Goal: Share content: Share content

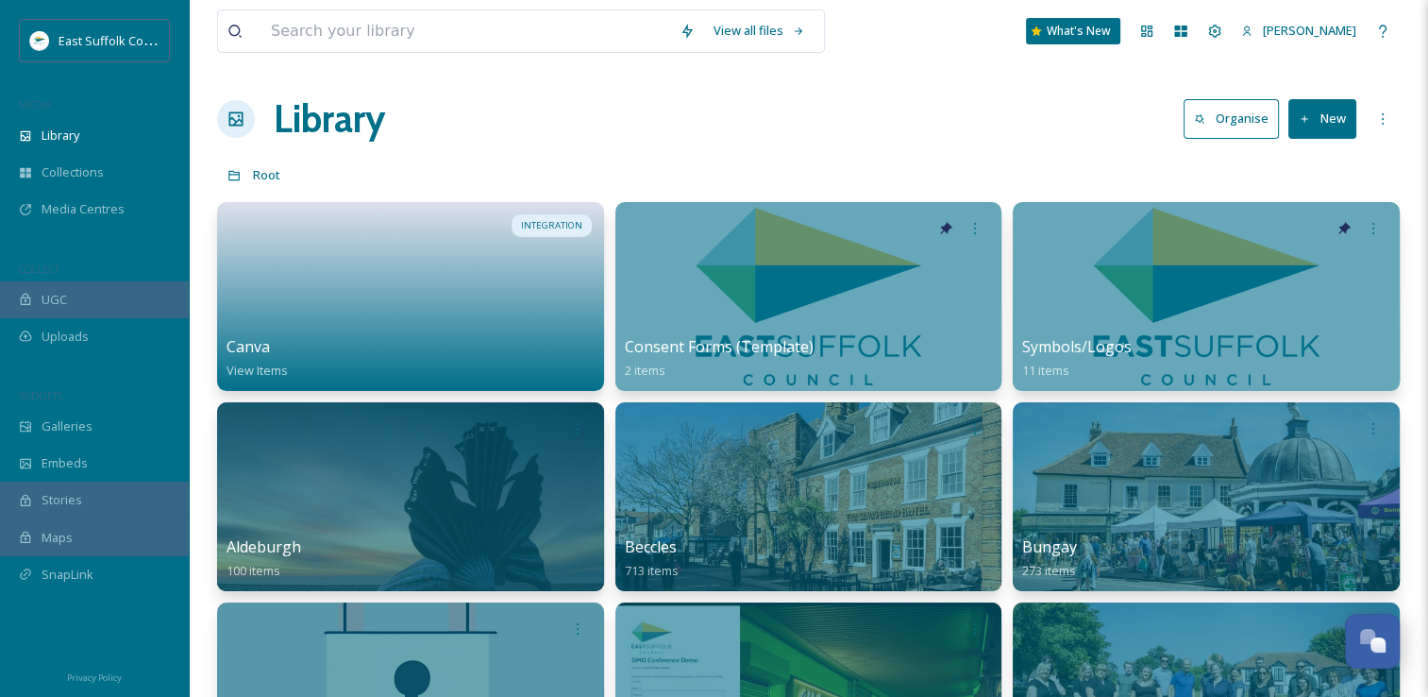
scroll to position [8325, 0]
click at [82, 203] on span "Media Centres" at bounding box center [83, 209] width 83 height 18
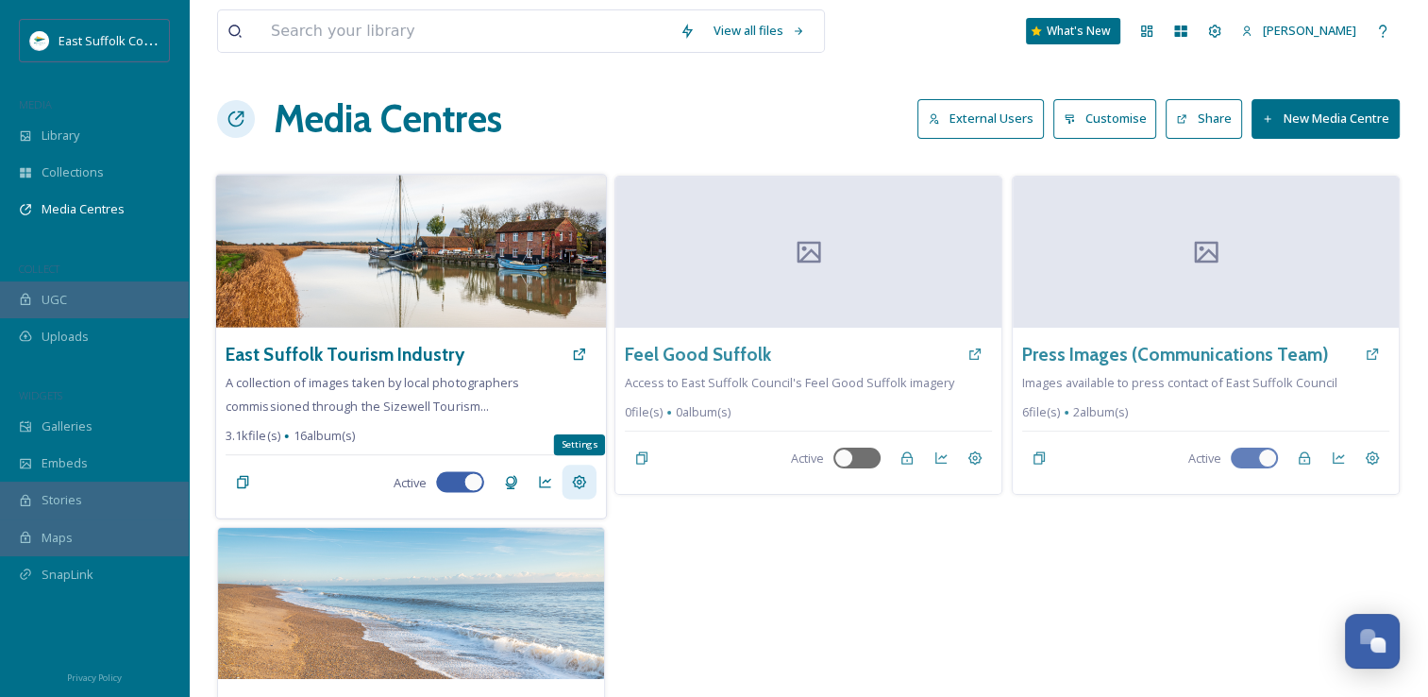
click at [582, 486] on icon at bounding box center [579, 482] width 15 height 15
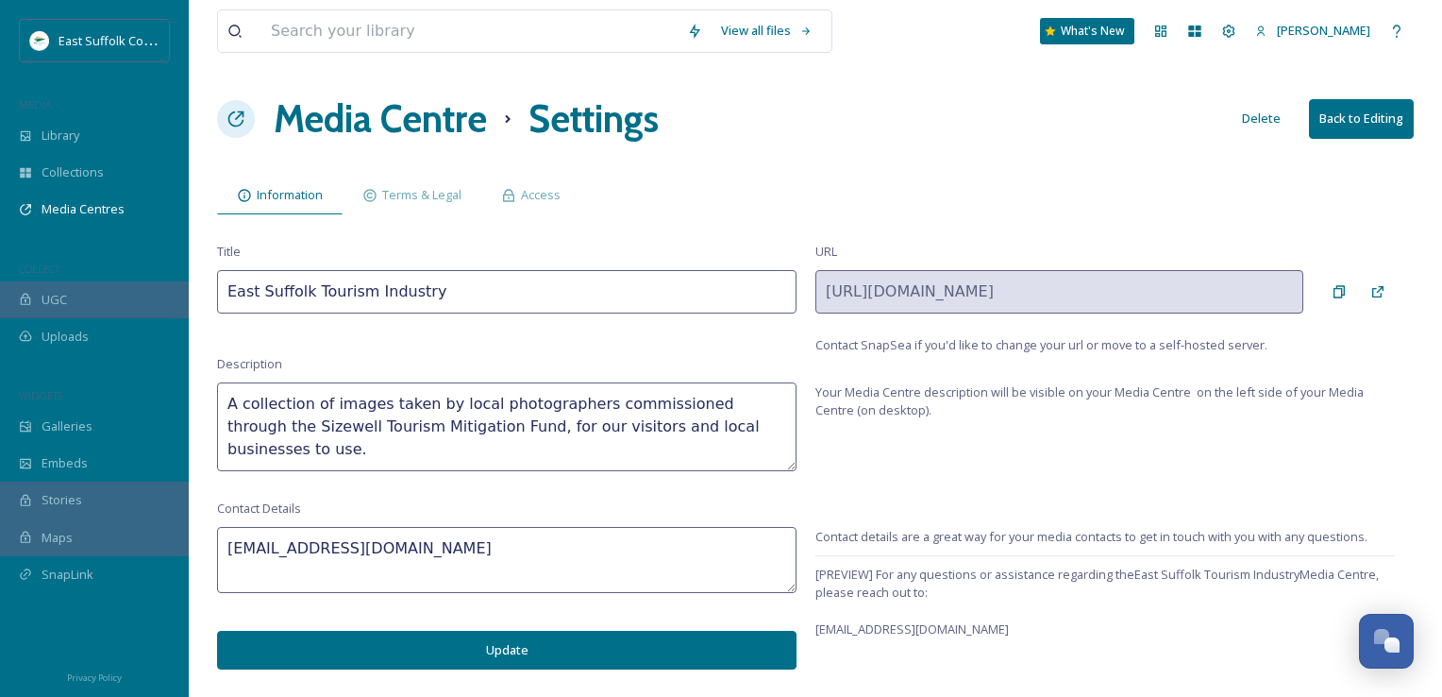
click at [373, 122] on h1 "Media Centre" at bounding box center [380, 119] width 213 height 57
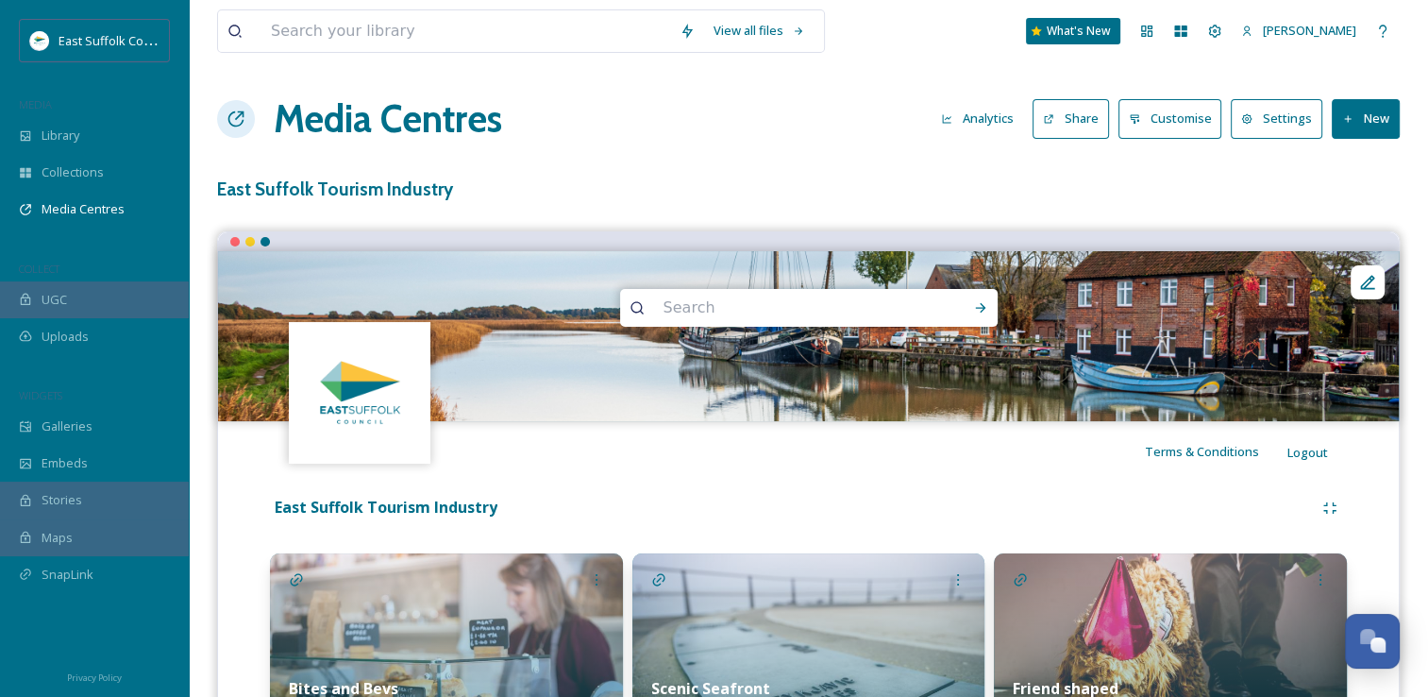
click at [1100, 123] on button "Share" at bounding box center [1071, 118] width 76 height 39
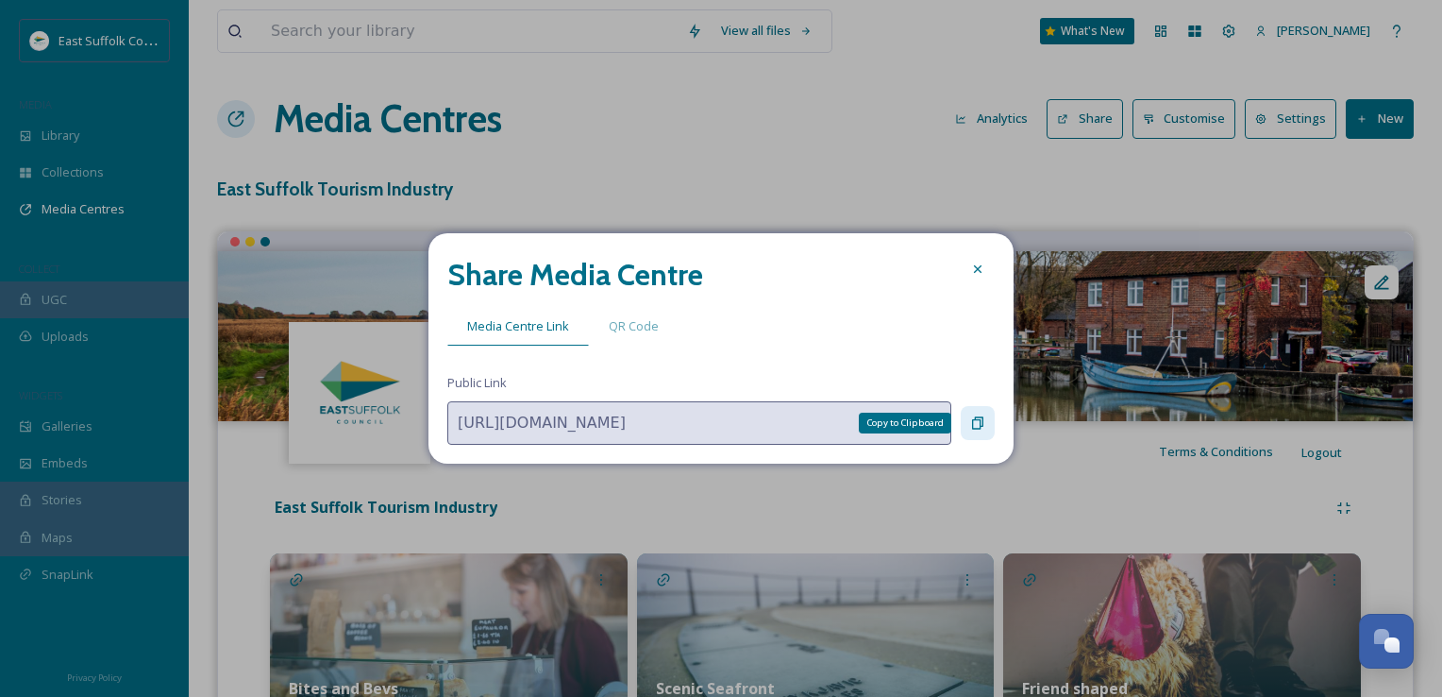
click at [973, 417] on icon at bounding box center [977, 422] width 15 height 15
click at [989, 432] on div "Copy to Clipboard" at bounding box center [978, 423] width 34 height 34
click at [978, 425] on icon at bounding box center [977, 422] width 15 height 15
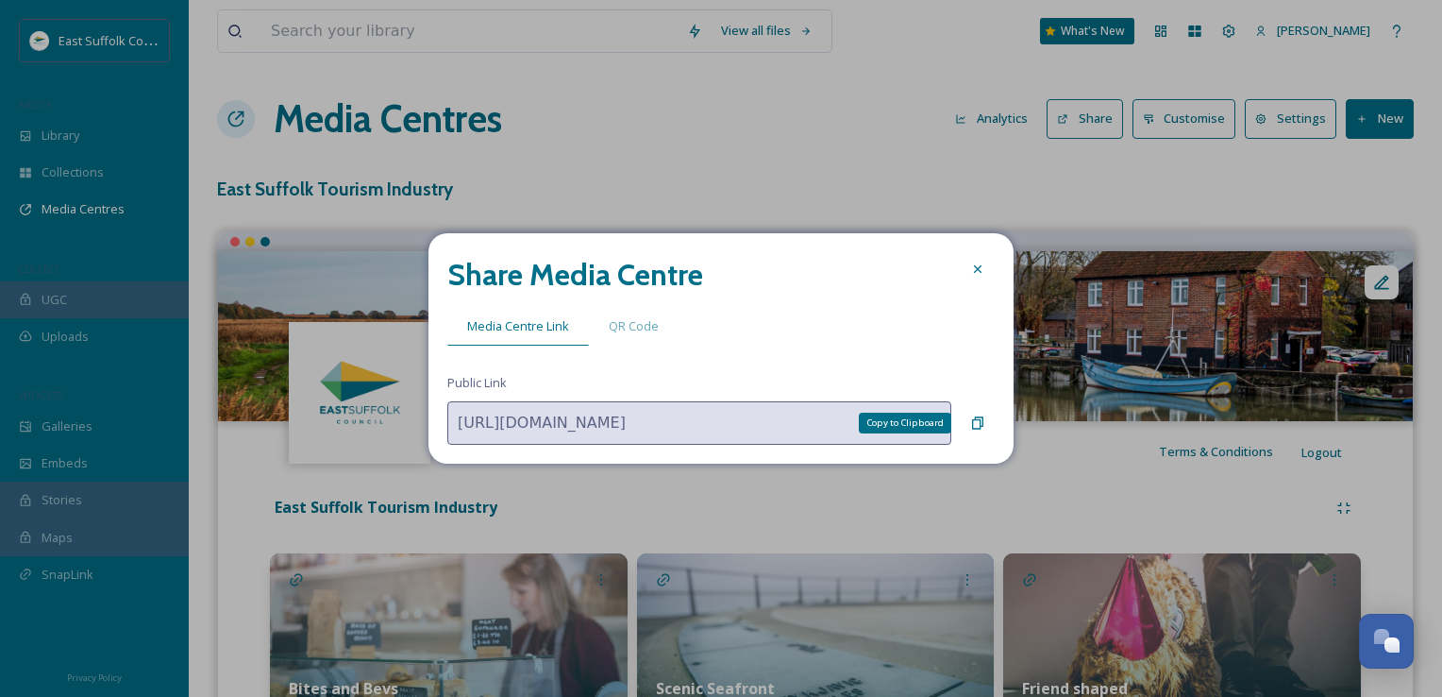
click at [998, 421] on div "Share Media Centre Media Centre Link QR Code Public Link [URL][DOMAIN_NAME] Cop…" at bounding box center [721, 348] width 585 height 230
click at [998, 421] on div "Share Media Centre Media Centre Link QR Code Public Link [URL][DOMAIN_NAME]" at bounding box center [721, 348] width 585 height 230
click at [981, 427] on icon at bounding box center [977, 423] width 11 height 12
click at [981, 427] on icon at bounding box center [977, 422] width 15 height 15
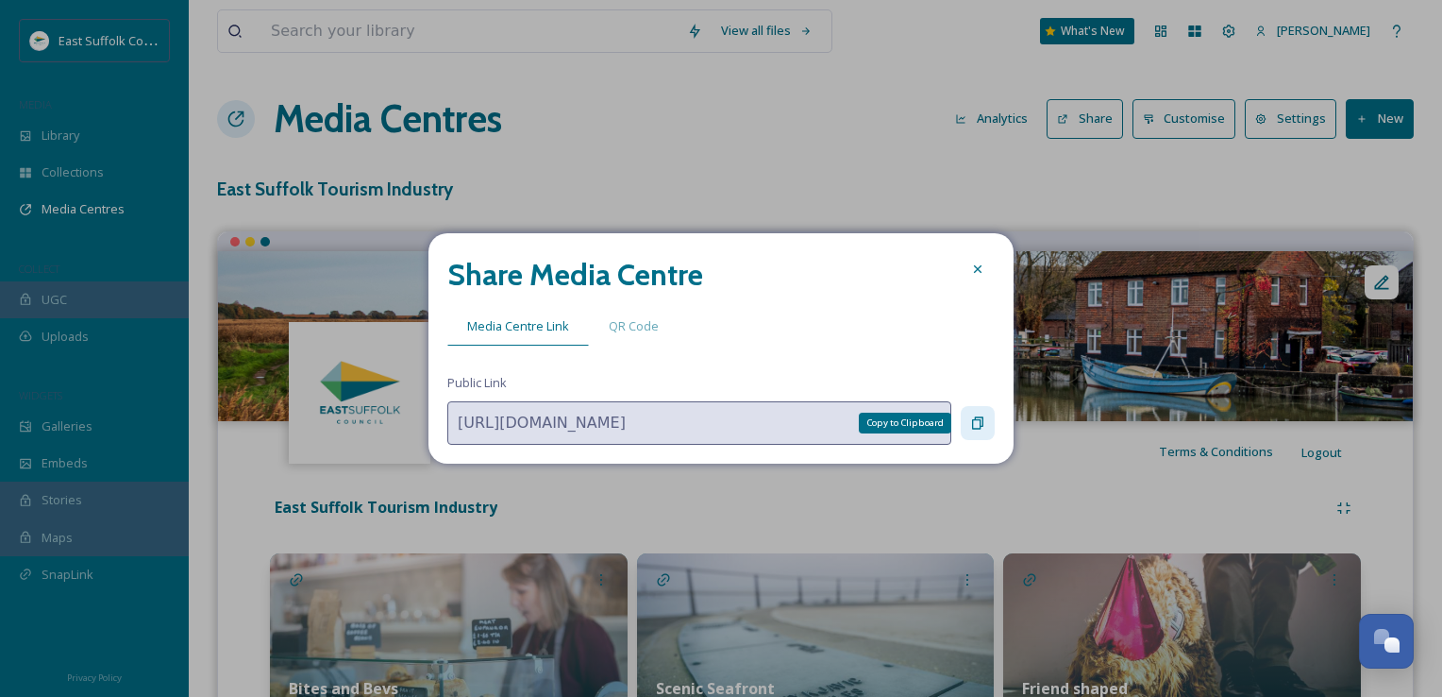
drag, startPoint x: 981, startPoint y: 427, endPoint x: 970, endPoint y: 429, distance: 10.6
click at [970, 429] on icon at bounding box center [977, 422] width 15 height 15
click at [979, 264] on icon at bounding box center [977, 268] width 15 height 15
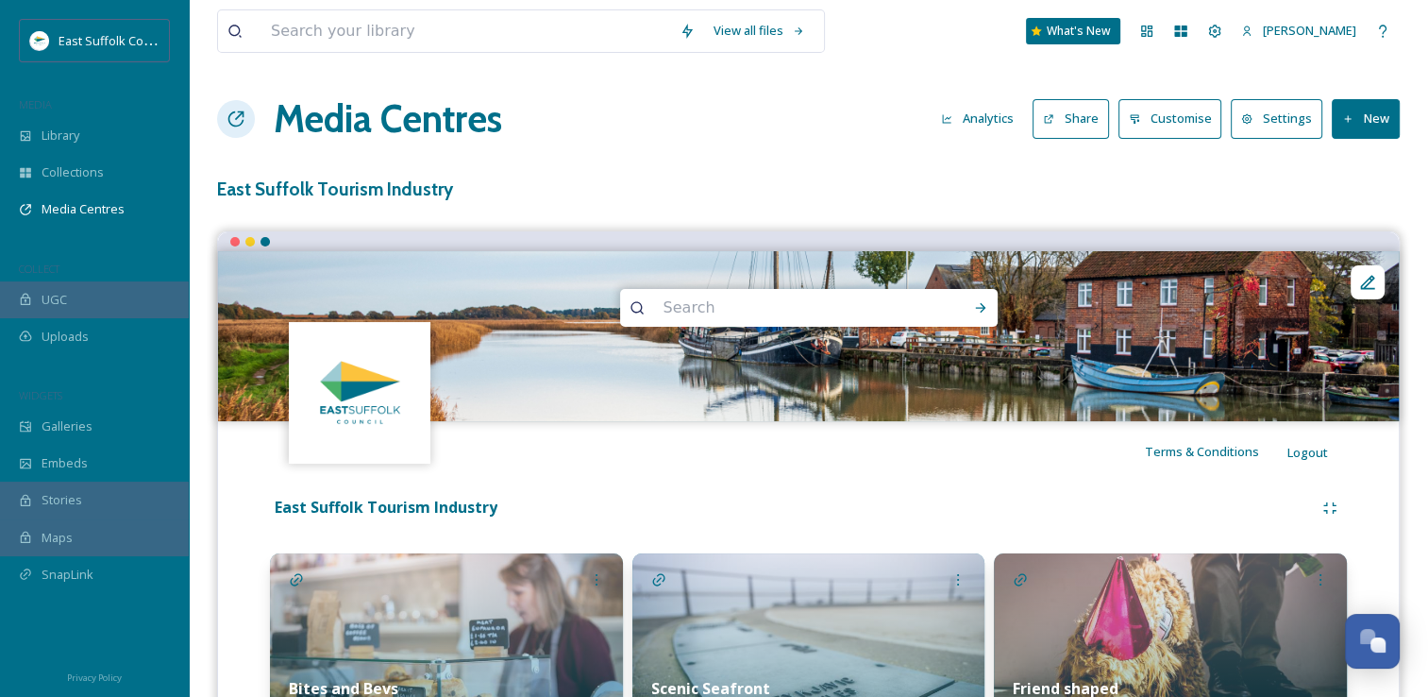
click at [889, 202] on h3 "East Suffolk Tourism Industry" at bounding box center [808, 189] width 1183 height 27
click at [953, 116] on icon at bounding box center [947, 119] width 12 height 12
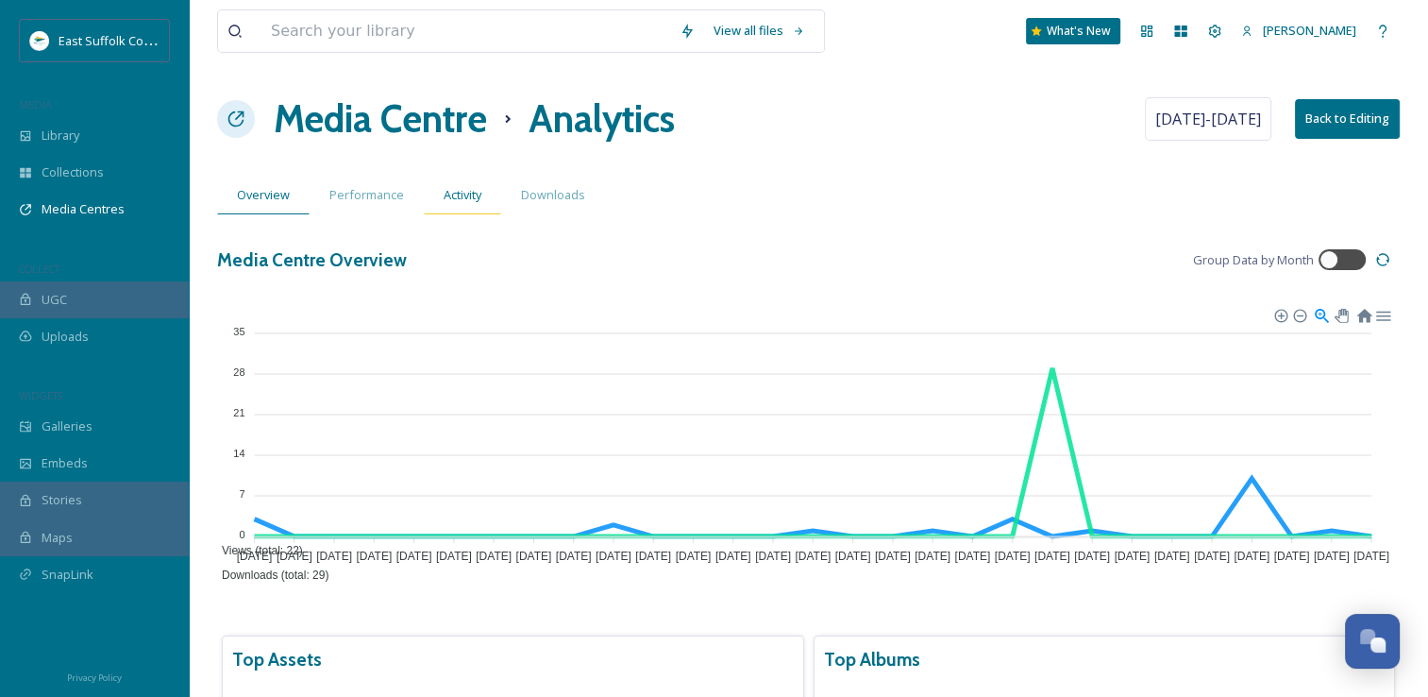
click at [449, 198] on span "Activity" at bounding box center [463, 195] width 38 height 18
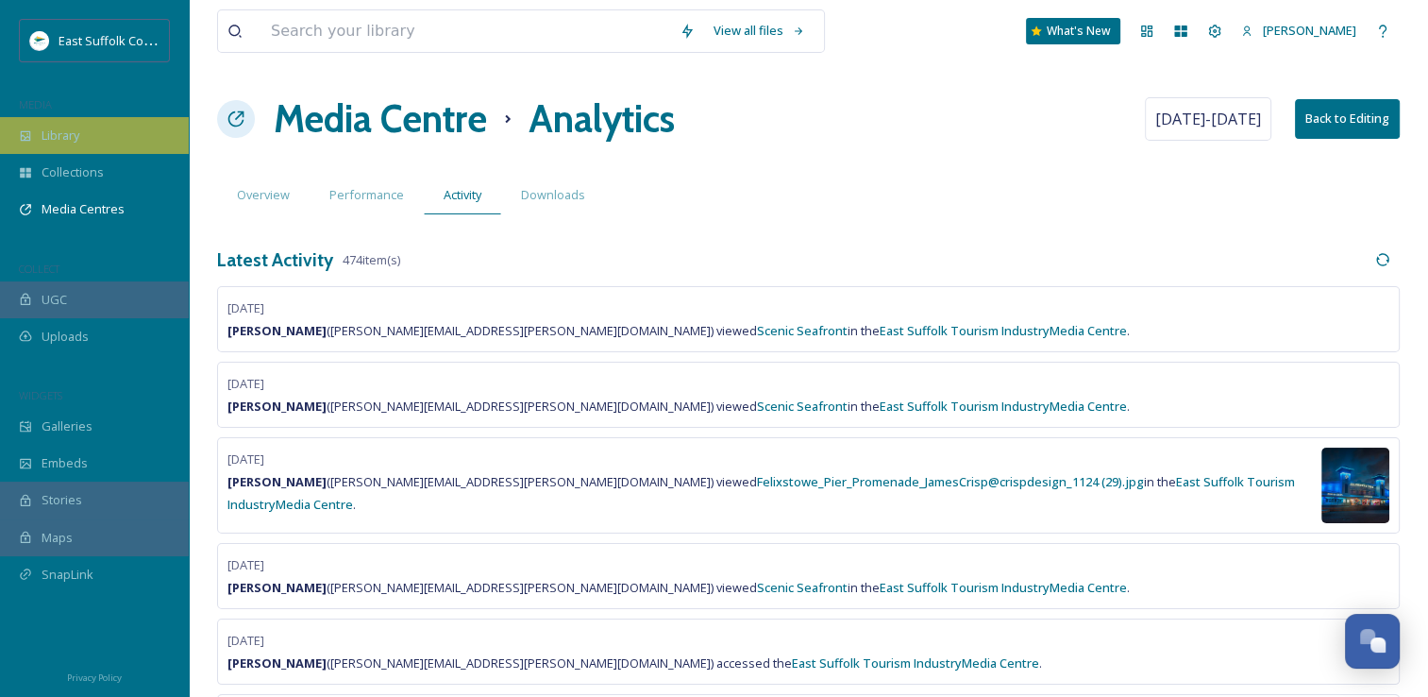
click at [95, 126] on div "Library" at bounding box center [94, 135] width 189 height 37
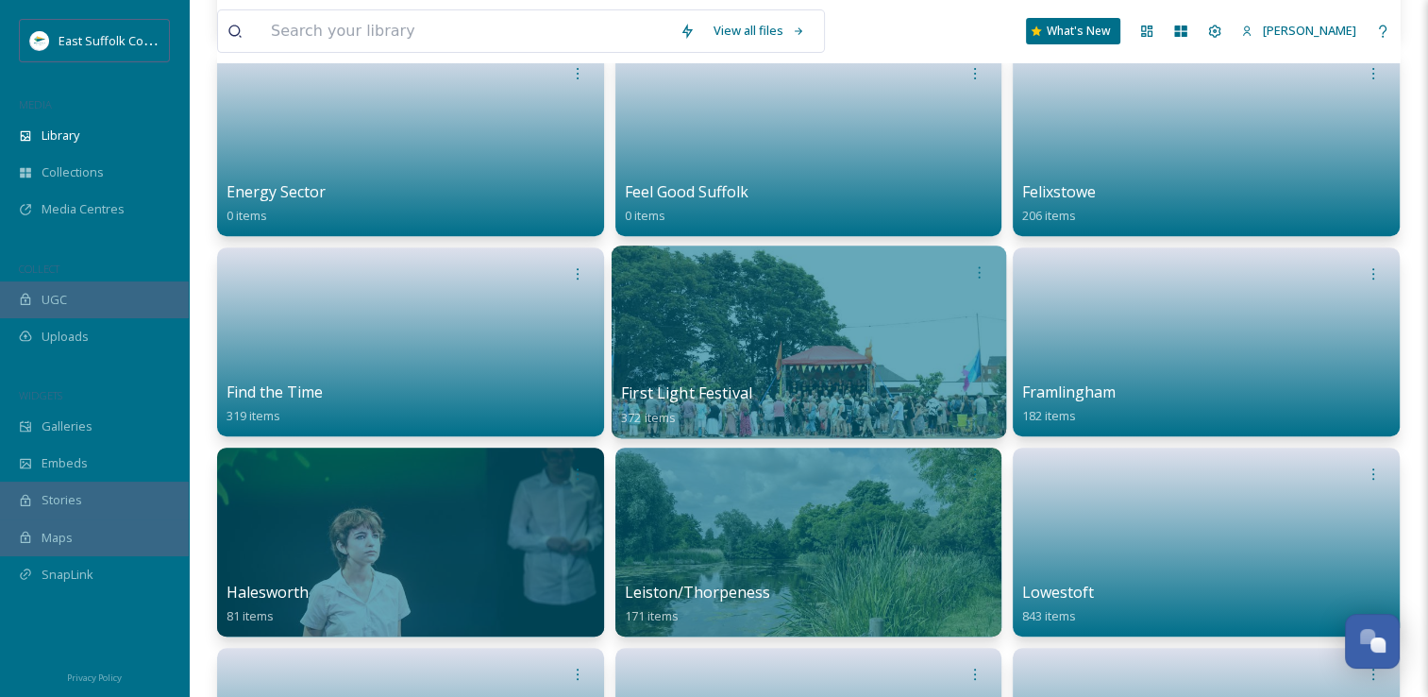
scroll to position [1605, 0]
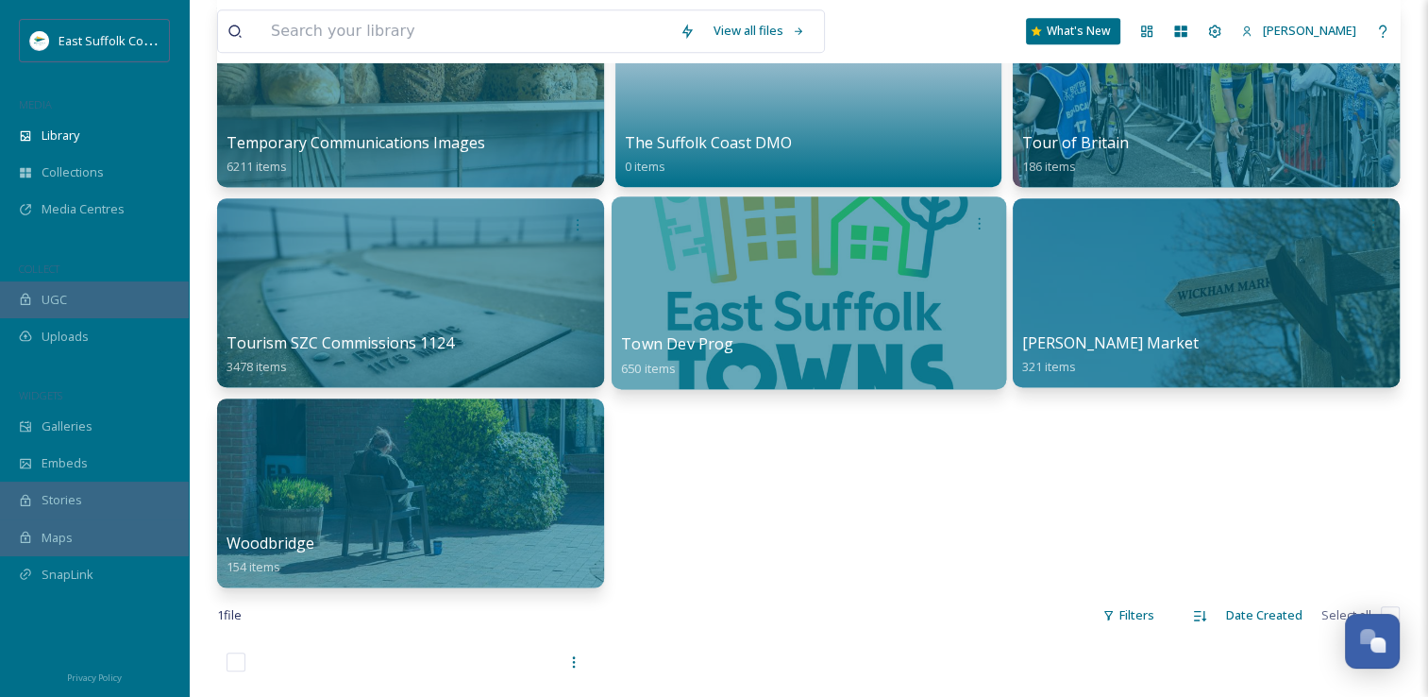
click at [841, 260] on div at bounding box center [809, 292] width 395 height 193
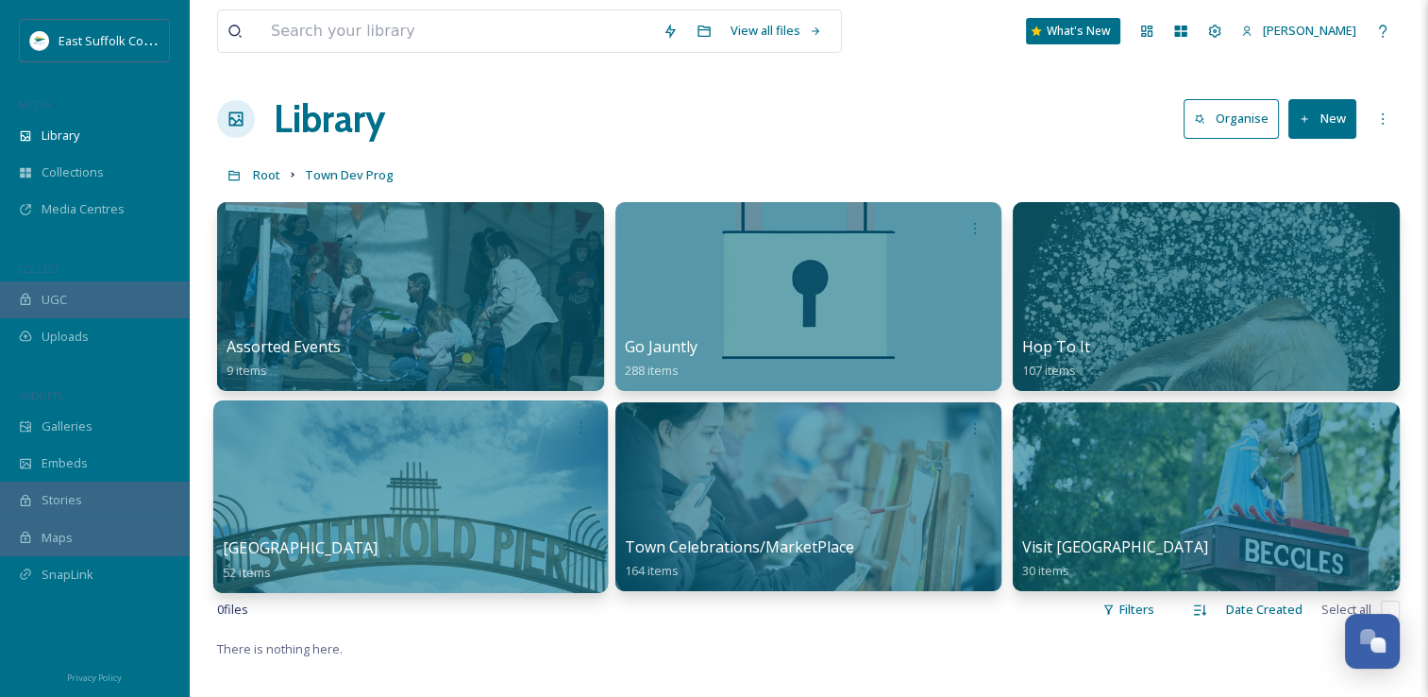
click at [431, 505] on div at bounding box center [410, 496] width 395 height 193
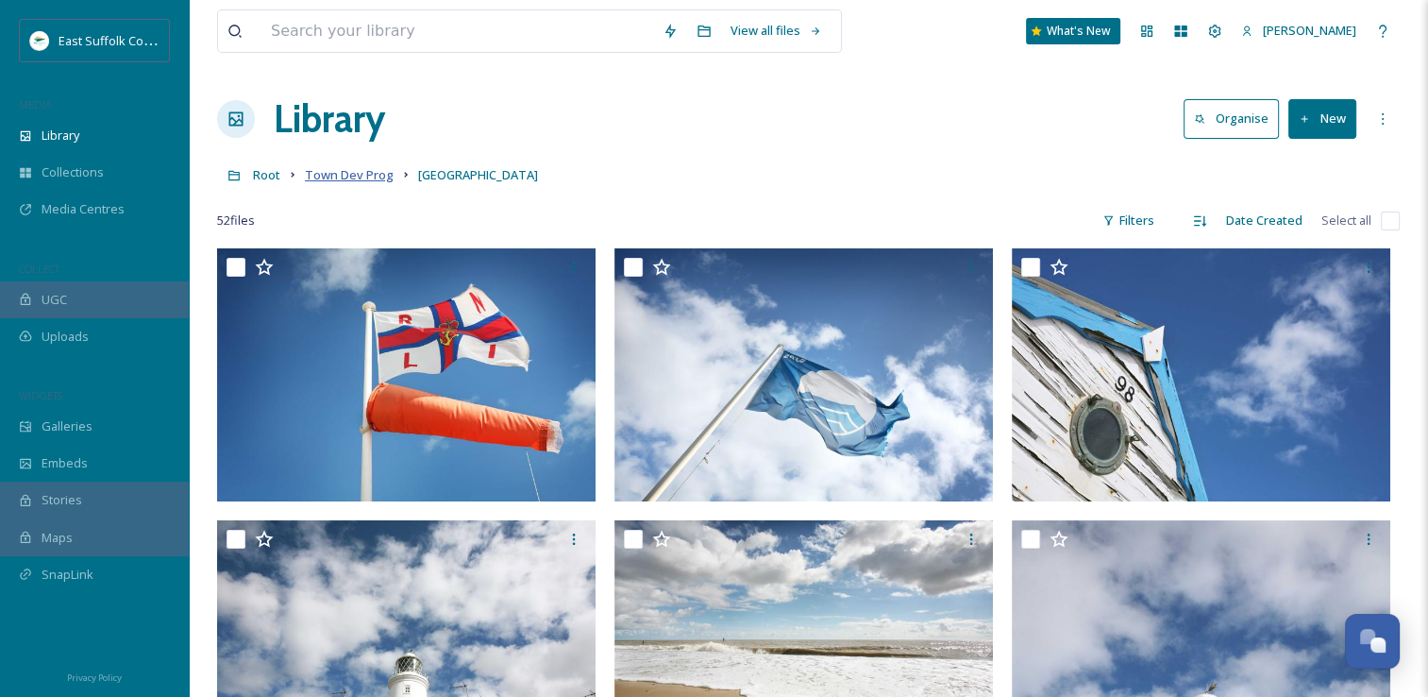
click at [362, 168] on span "Town Dev Prog" at bounding box center [349, 174] width 89 height 17
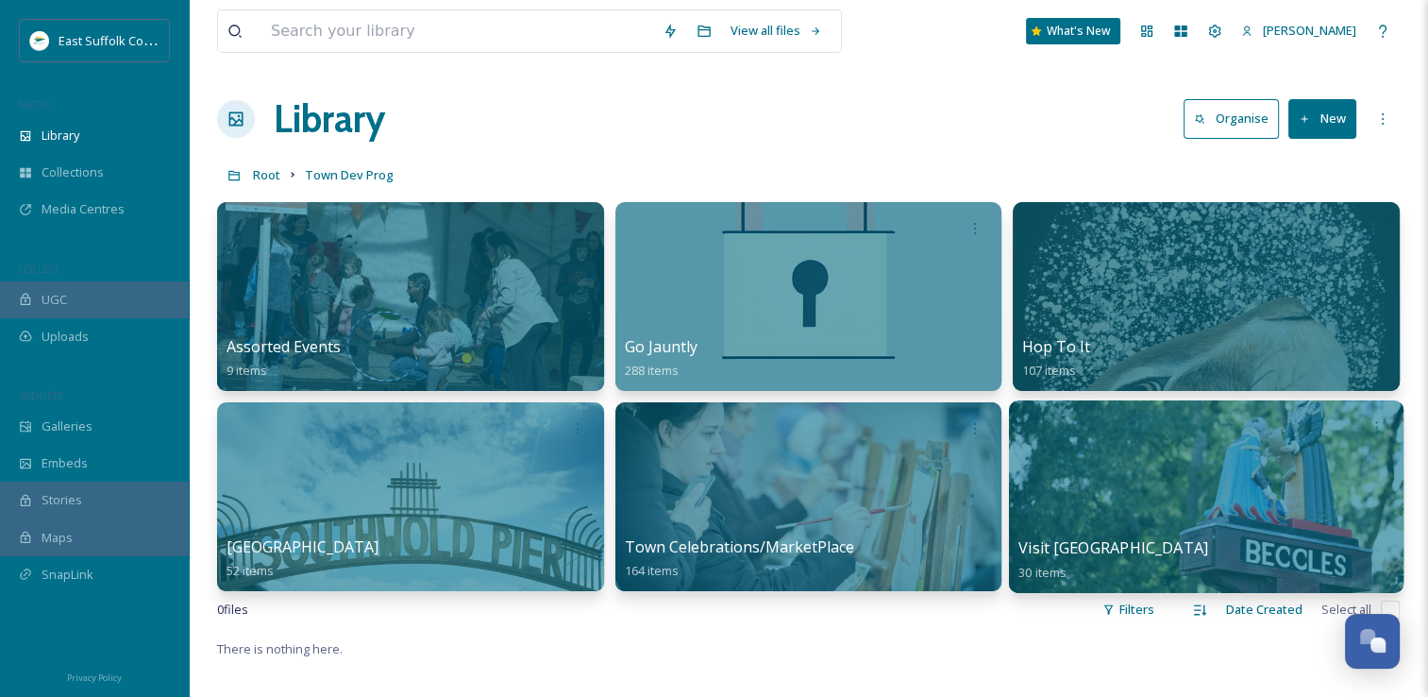
click at [1188, 474] on div at bounding box center [1206, 496] width 395 height 193
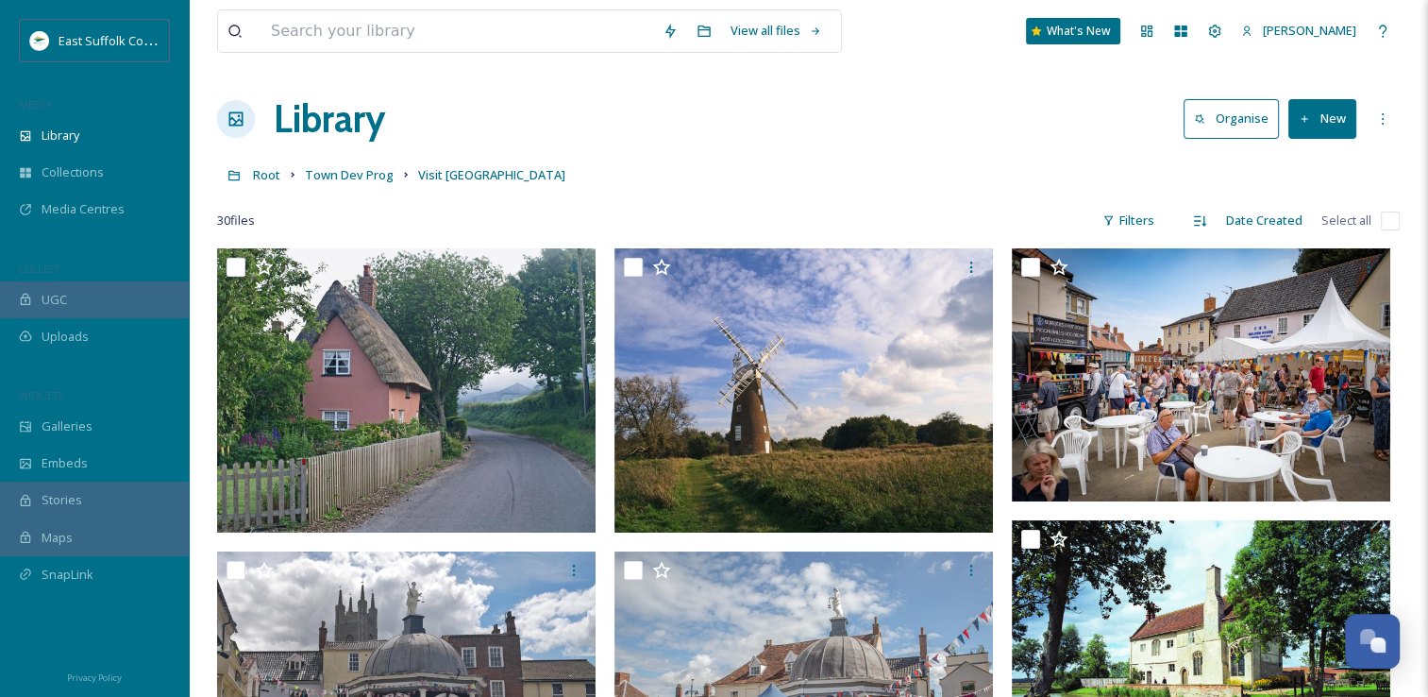
drag, startPoint x: 1129, startPoint y: 614, endPoint x: 1102, endPoint y: 503, distance: 113.8
click at [351, 178] on span "Town Dev Prog" at bounding box center [349, 174] width 89 height 17
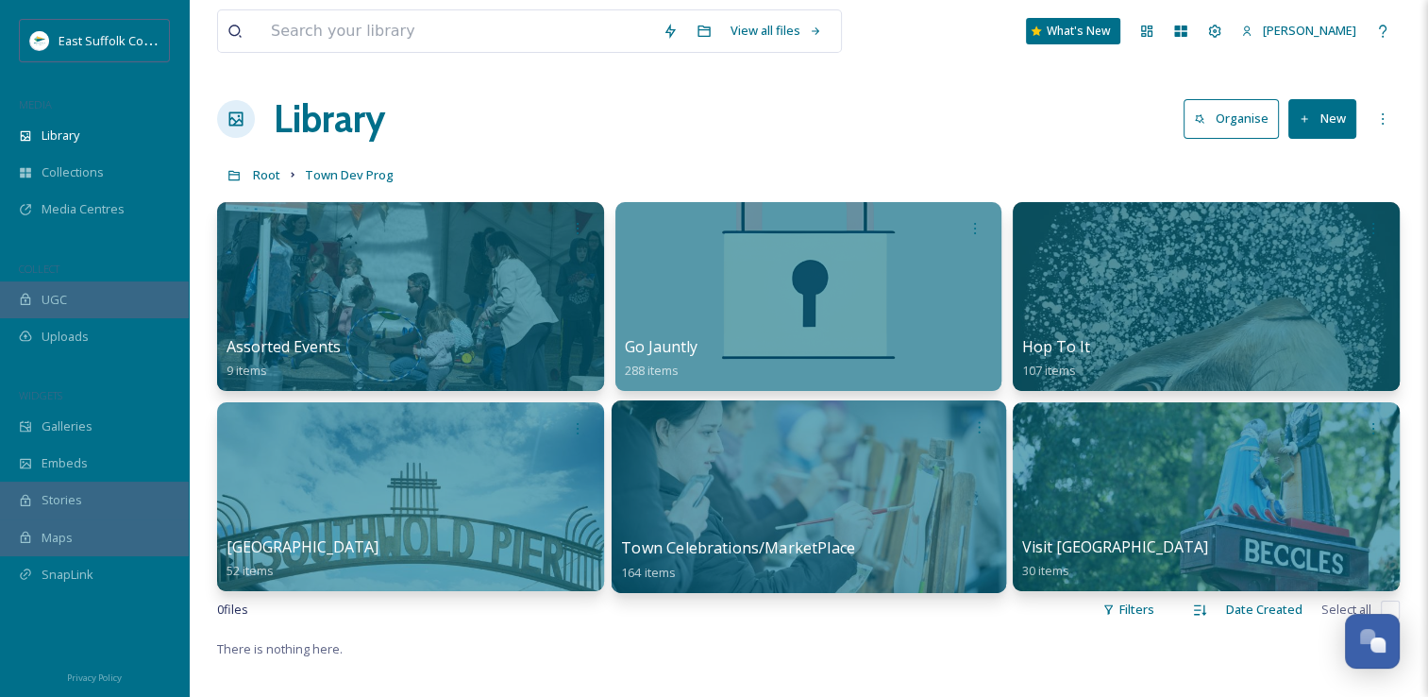
click at [785, 537] on span "Town Celebrations/MarketPlace" at bounding box center [738, 547] width 234 height 21
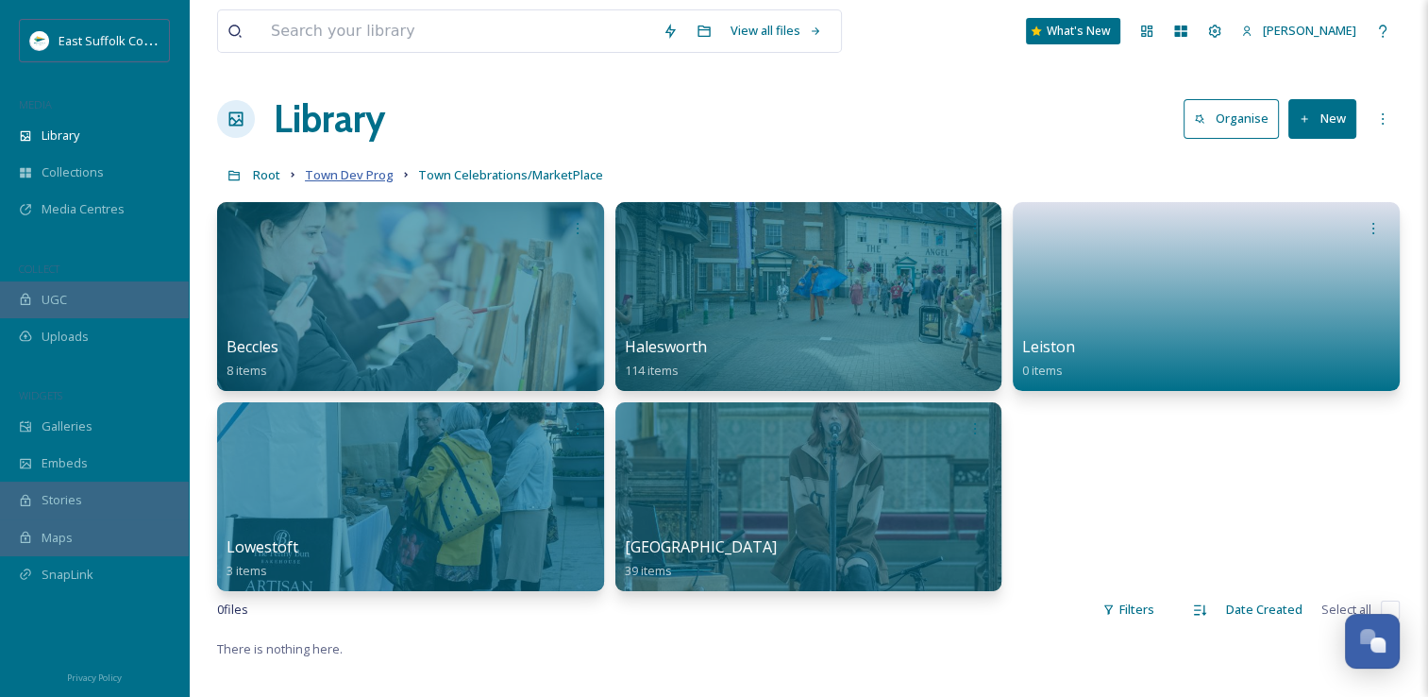
click at [366, 177] on span "Town Dev Prog" at bounding box center [349, 174] width 89 height 17
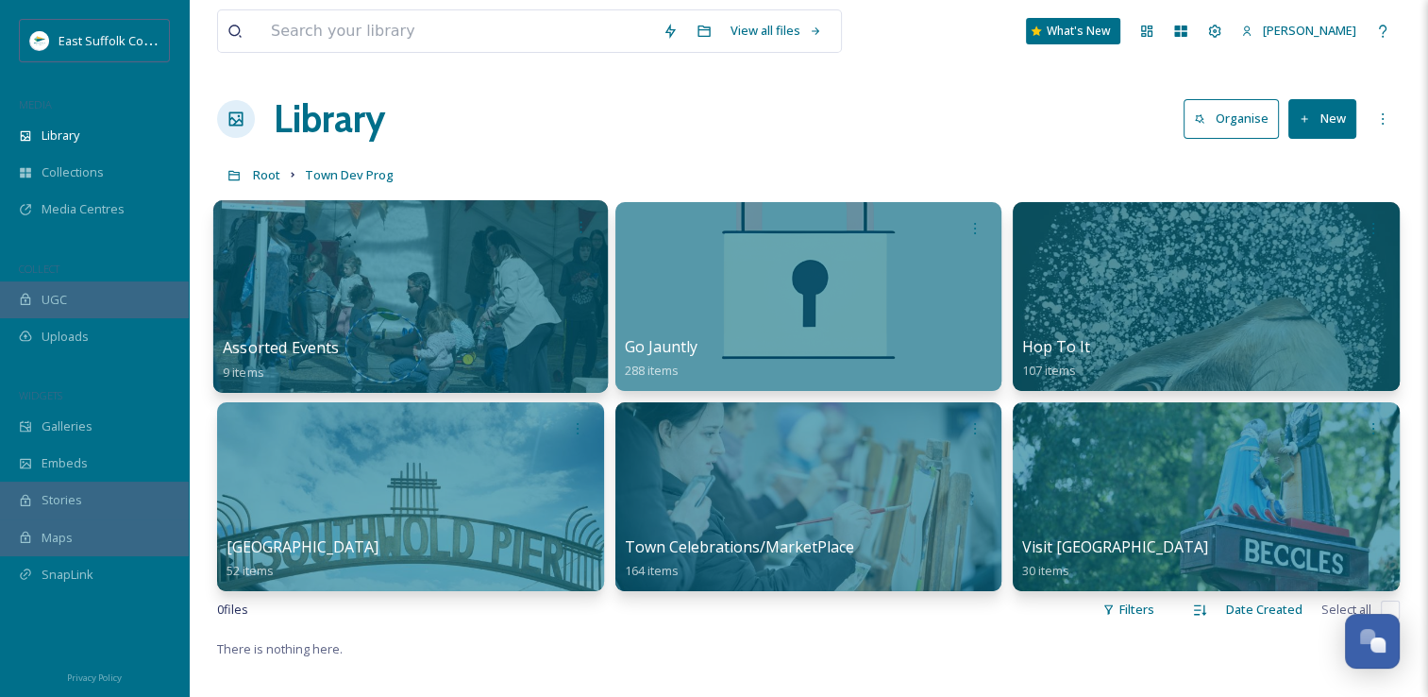
click at [327, 285] on div at bounding box center [410, 296] width 395 height 193
